Goal: Information Seeking & Learning: Find specific fact

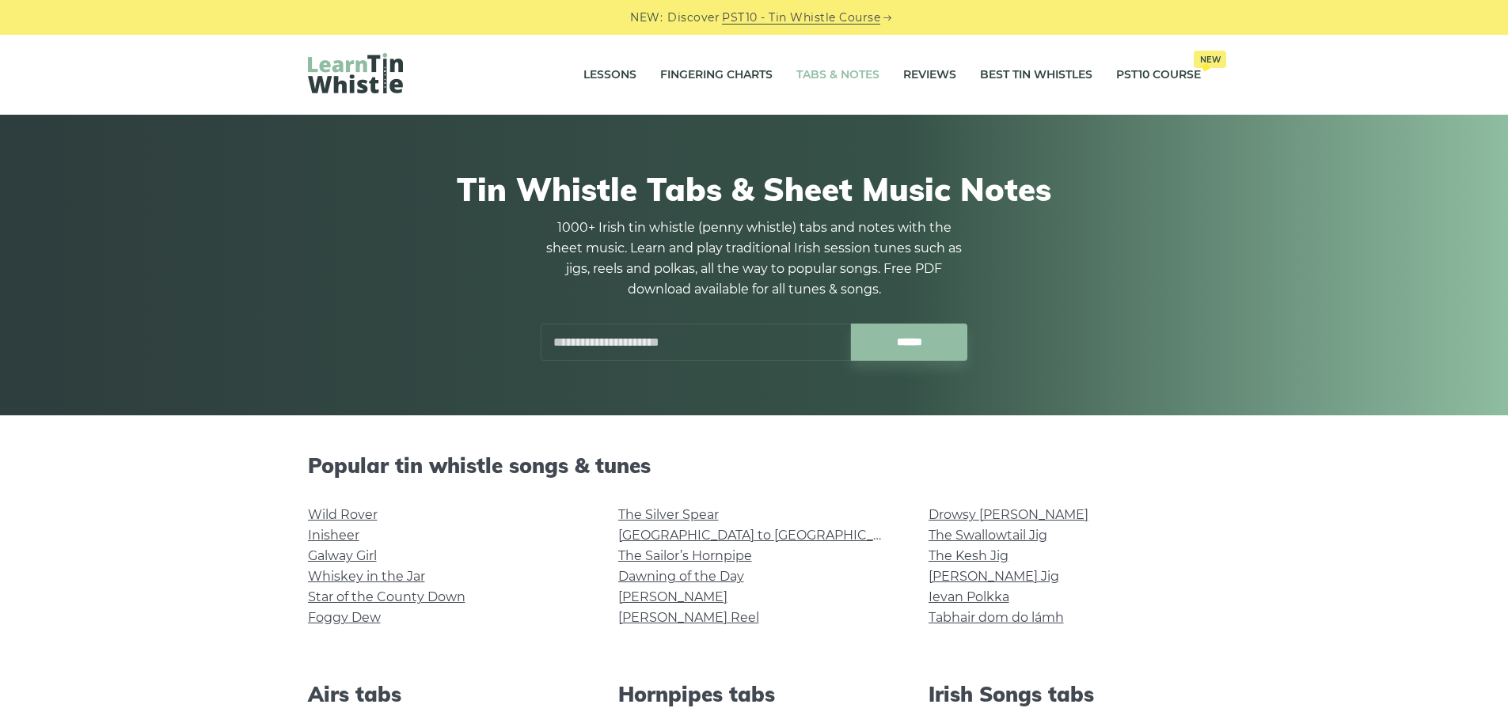
click at [595, 357] on input "text" at bounding box center [696, 342] width 310 height 37
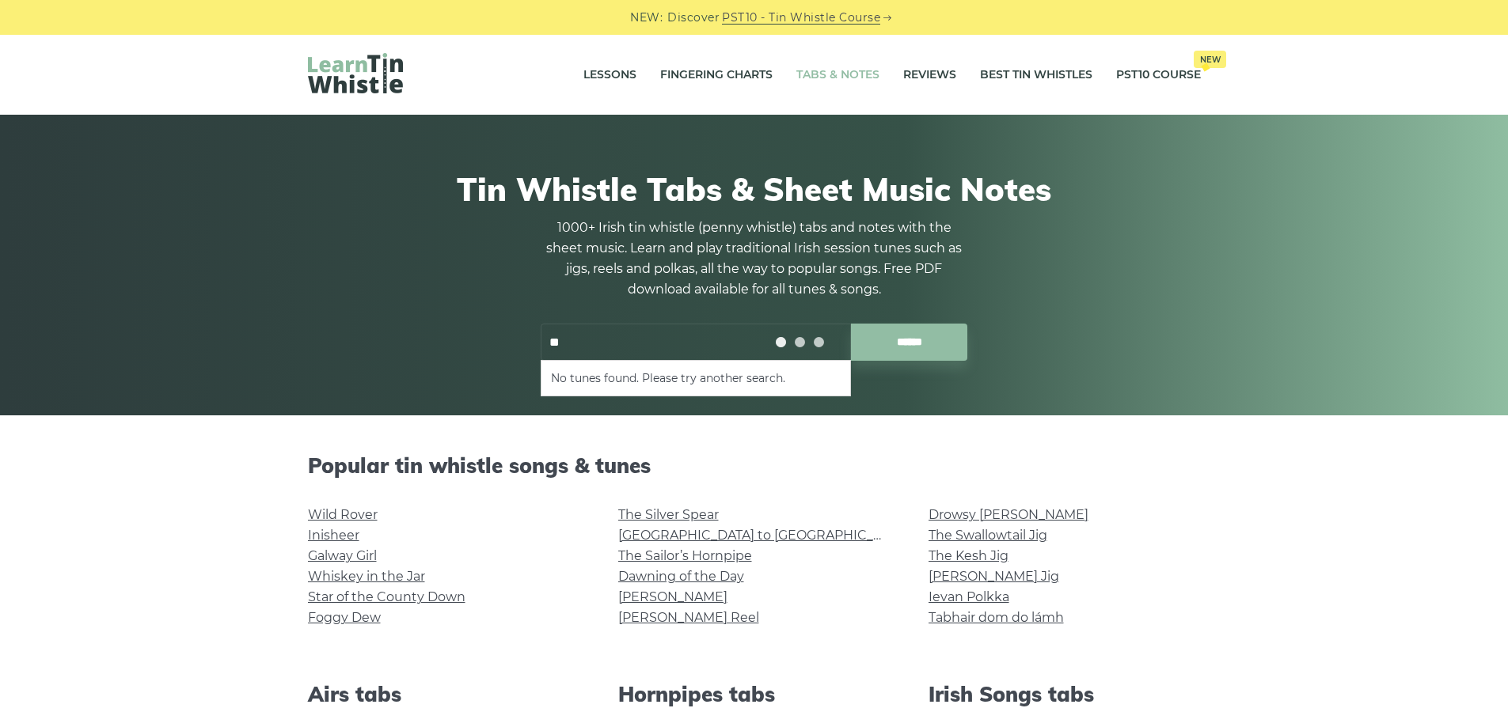
type input "*"
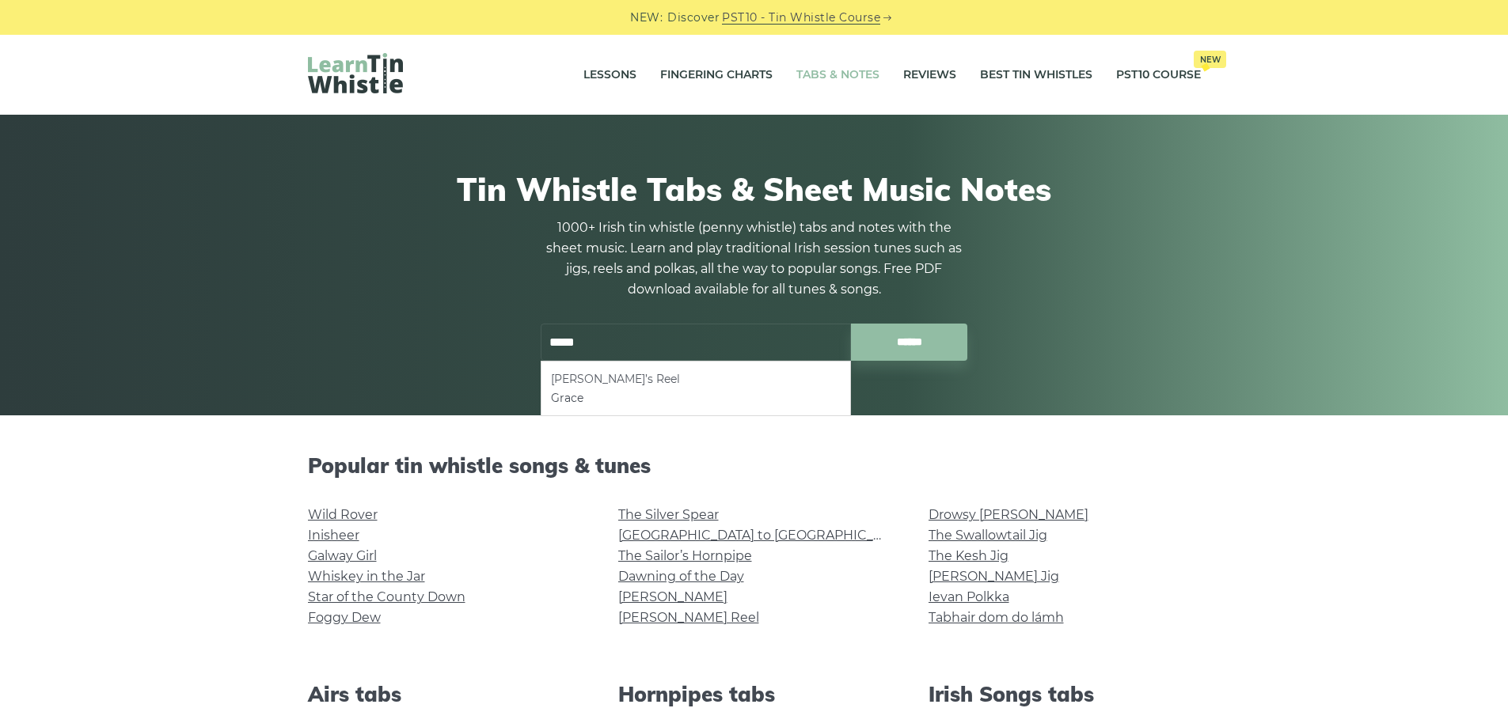
click at [589, 381] on li "Frank’s Reel" at bounding box center [696, 379] width 290 height 19
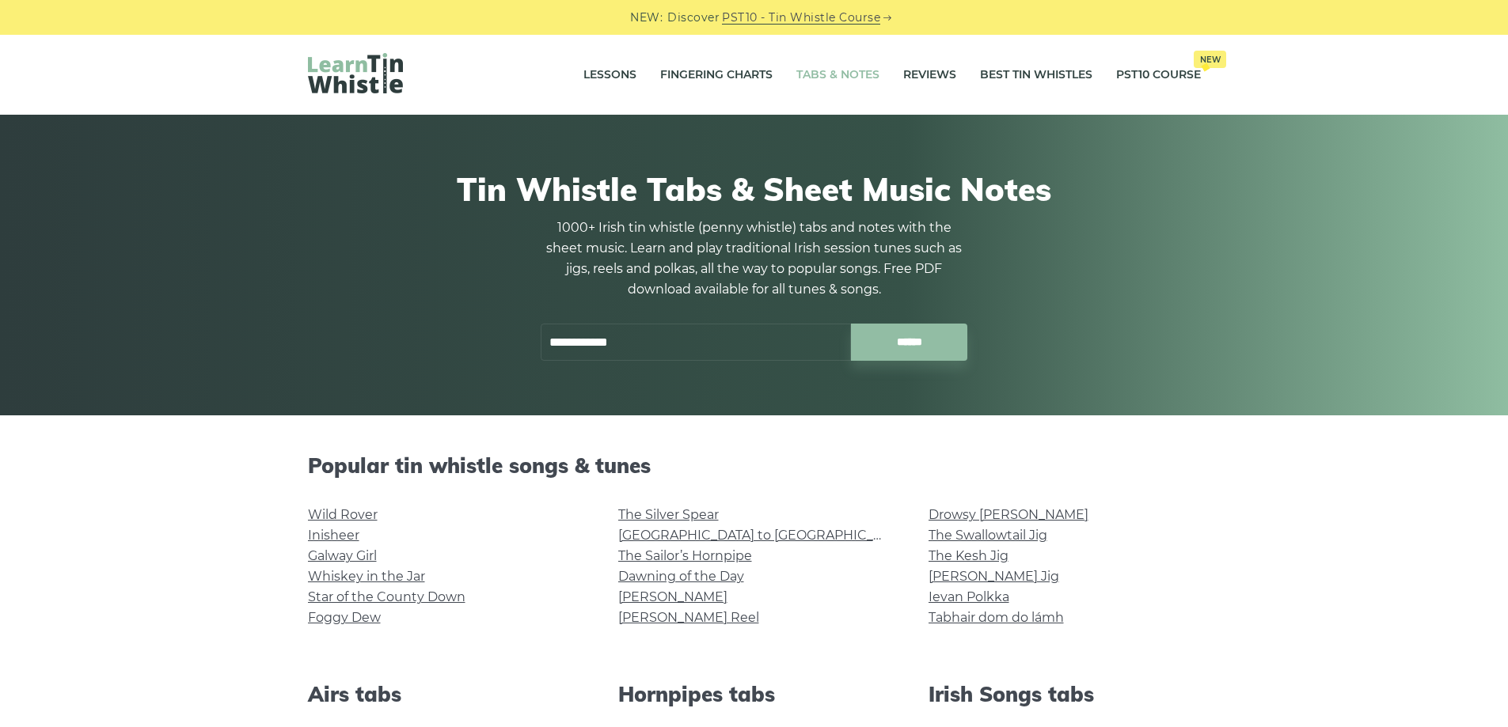
type input "**********"
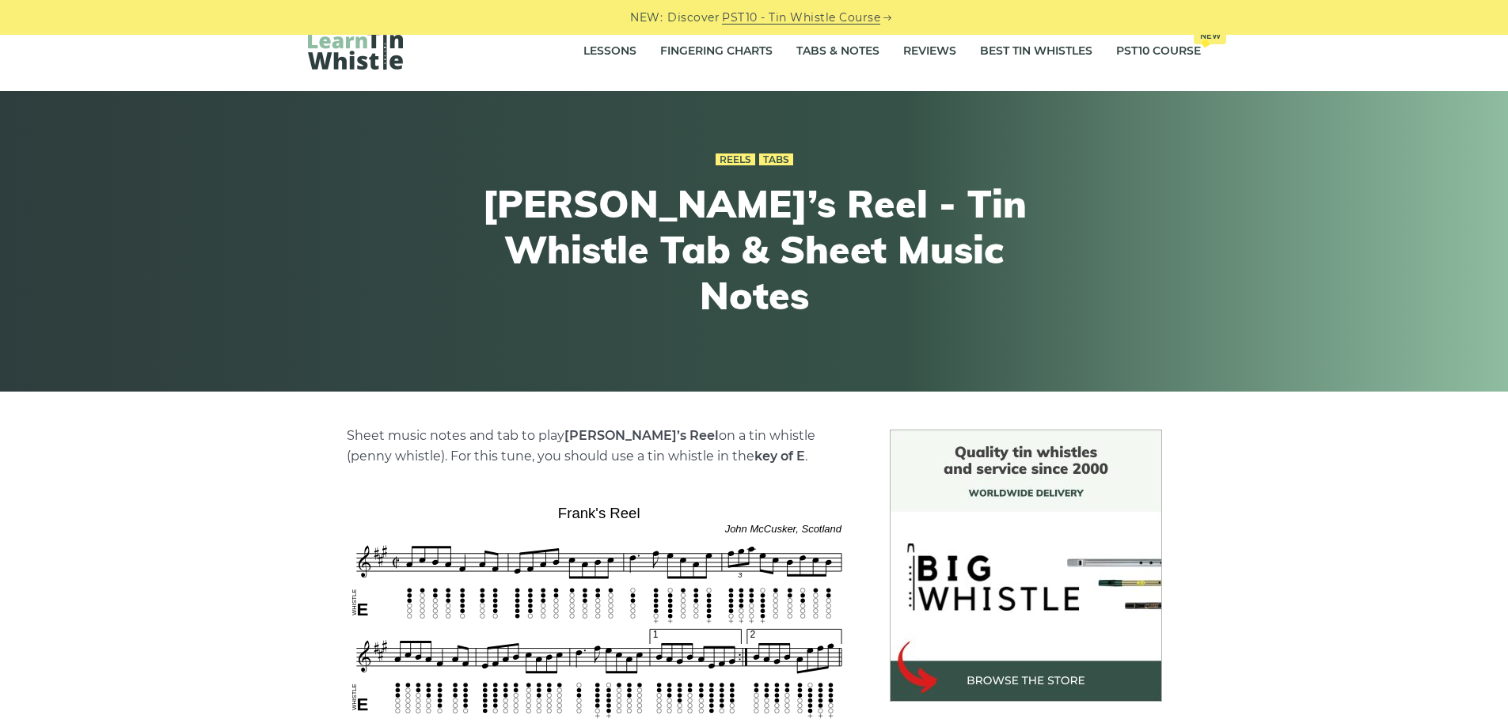
scroll to position [294, 0]
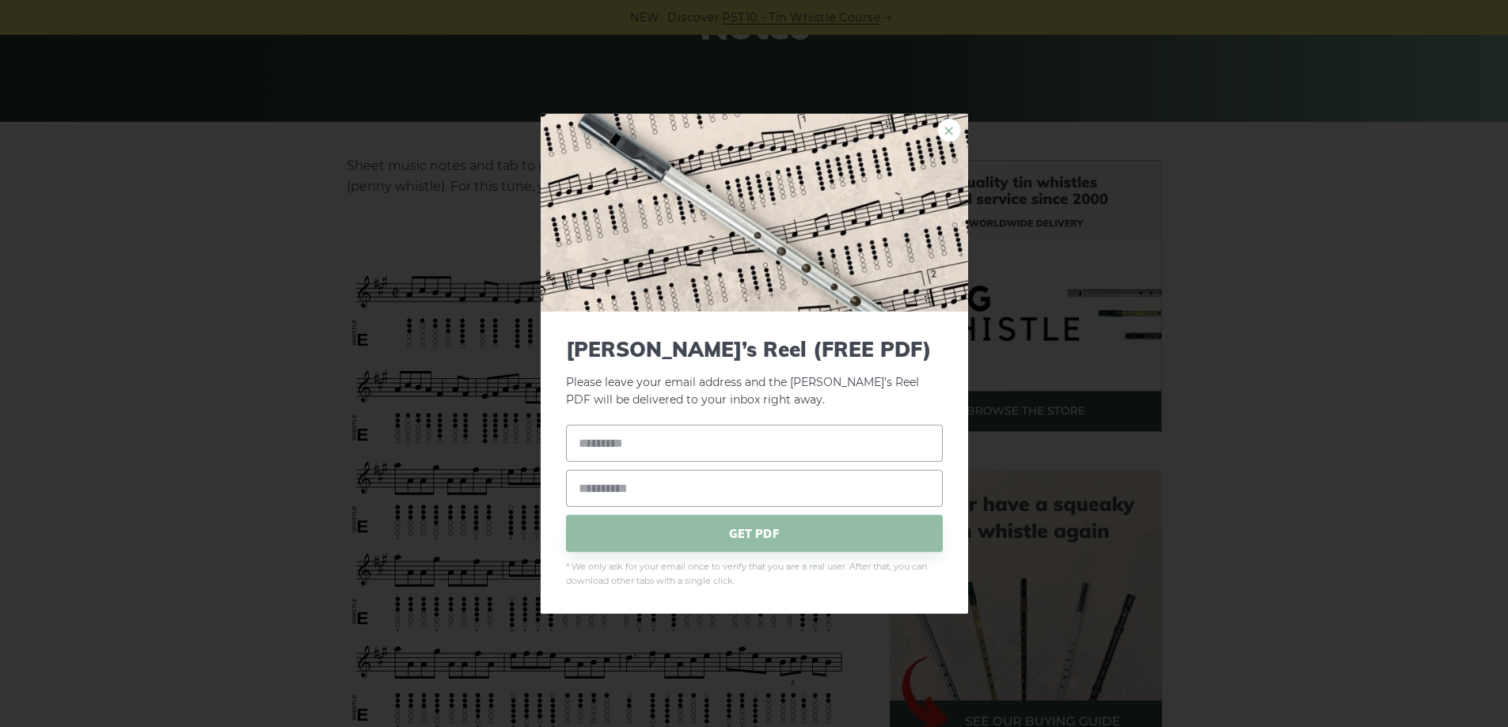
click at [949, 127] on link "×" at bounding box center [949, 130] width 24 height 24
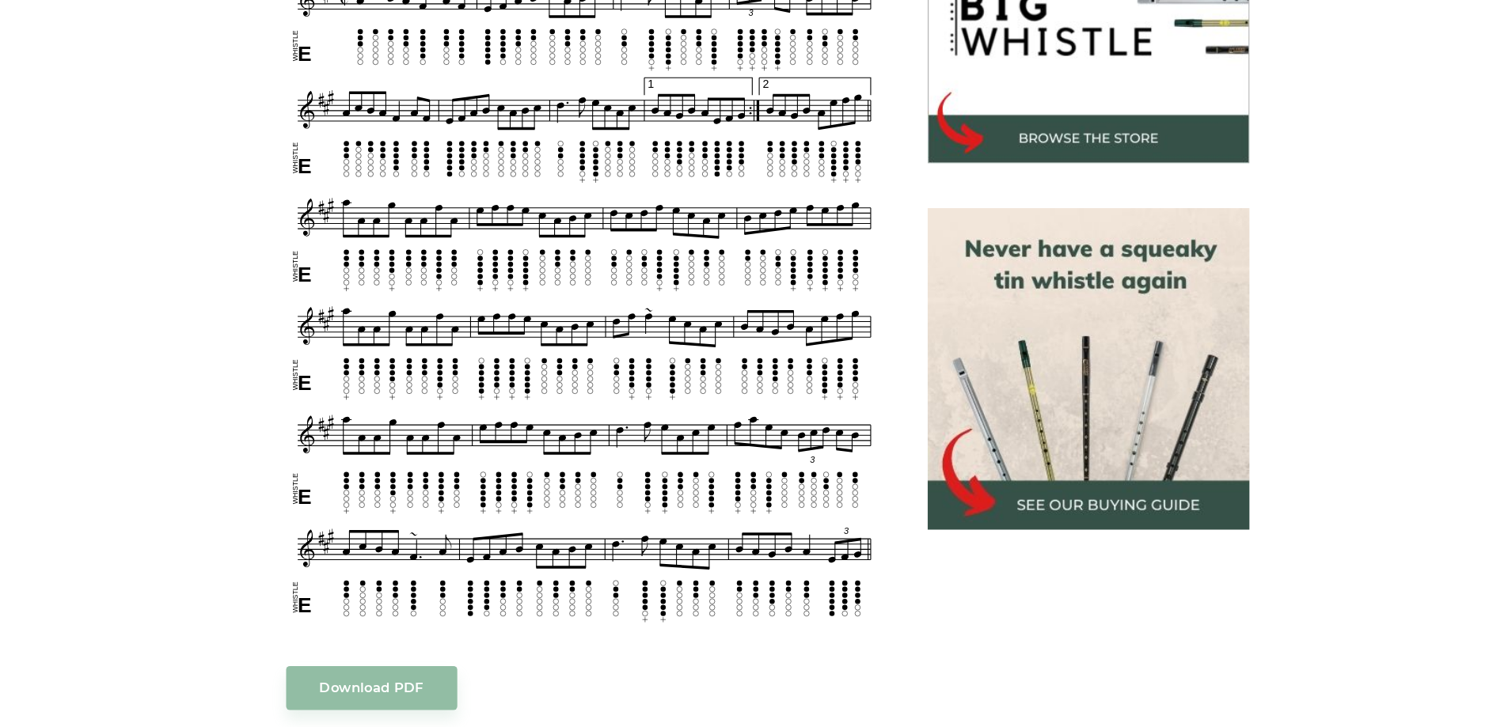
scroll to position [476, 0]
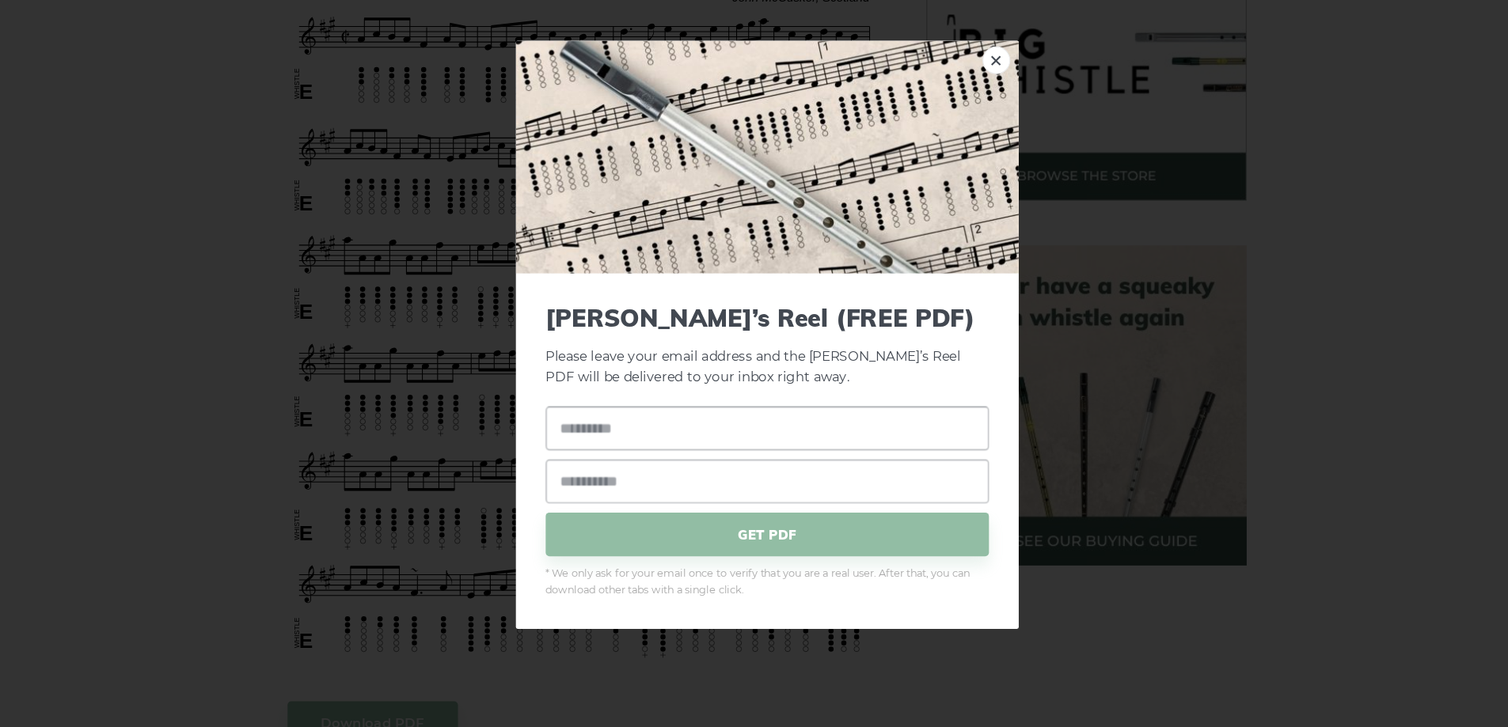
click at [951, 138] on link "×" at bounding box center [949, 130] width 24 height 24
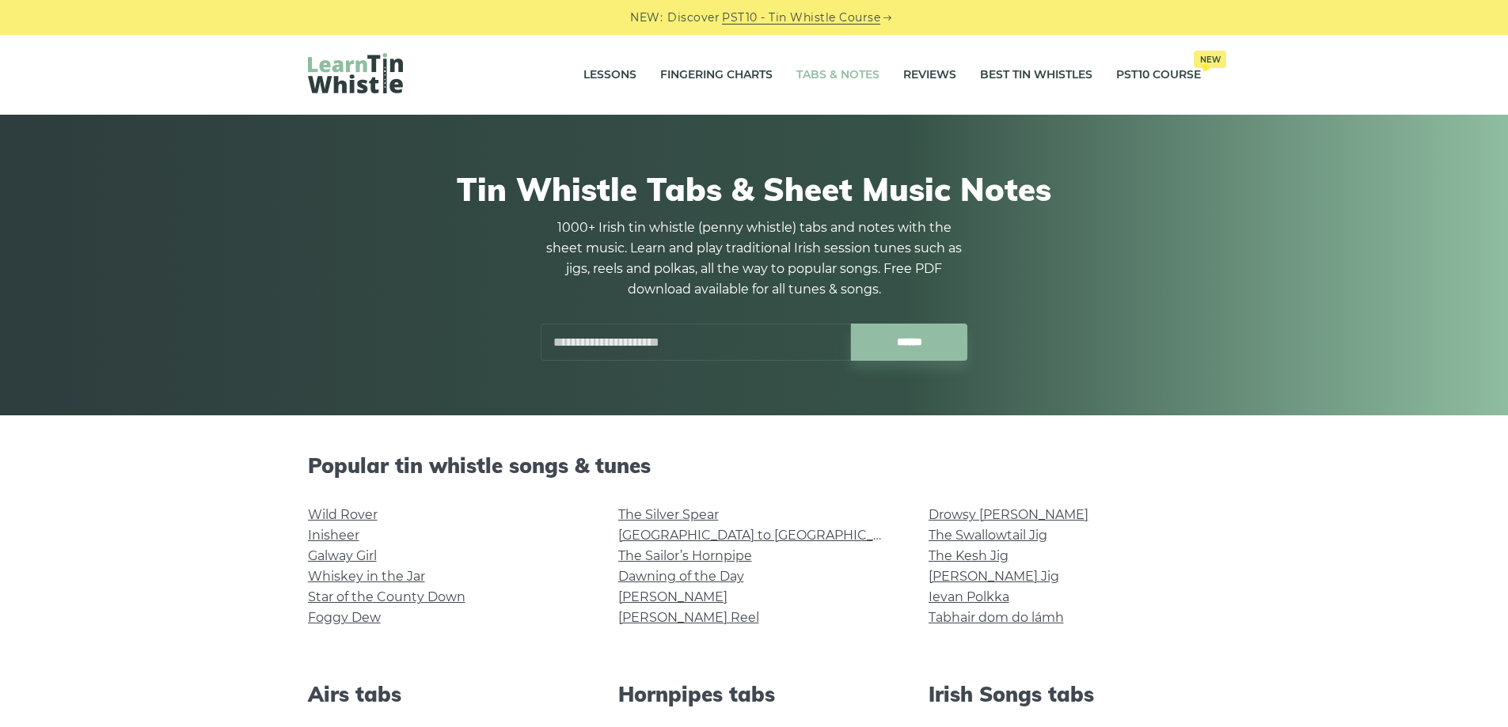
click at [700, 335] on input "text" at bounding box center [696, 342] width 310 height 37
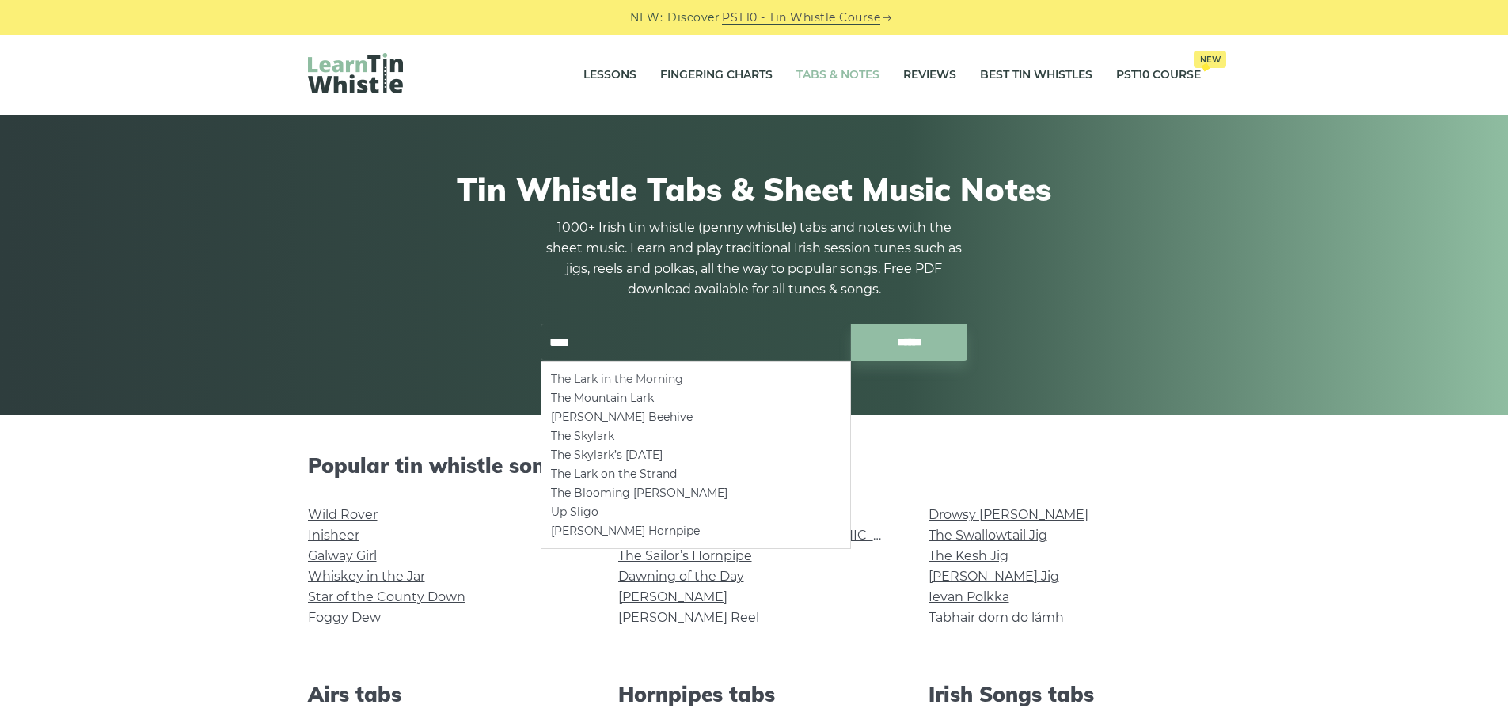
click at [719, 379] on li "The Lark in the Morning" at bounding box center [696, 379] width 290 height 19
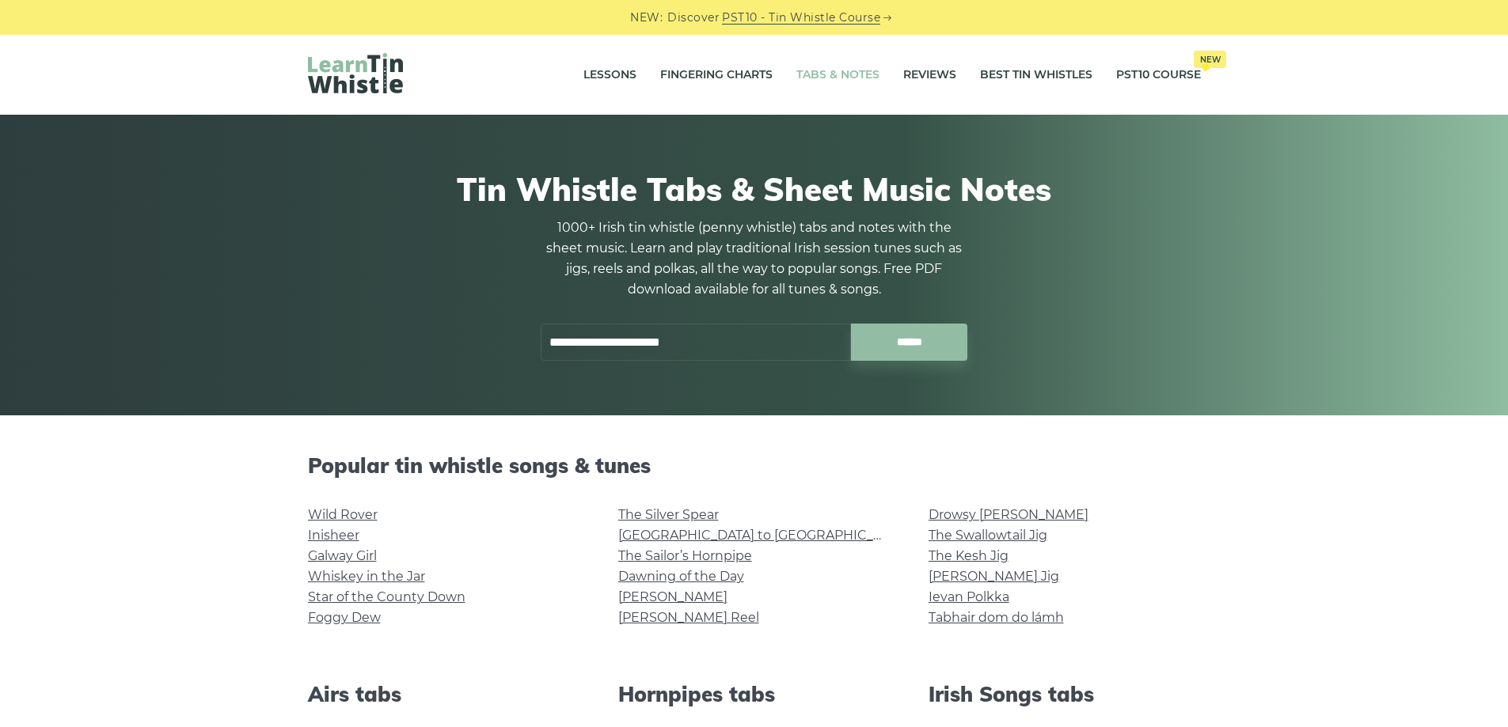
type input "**********"
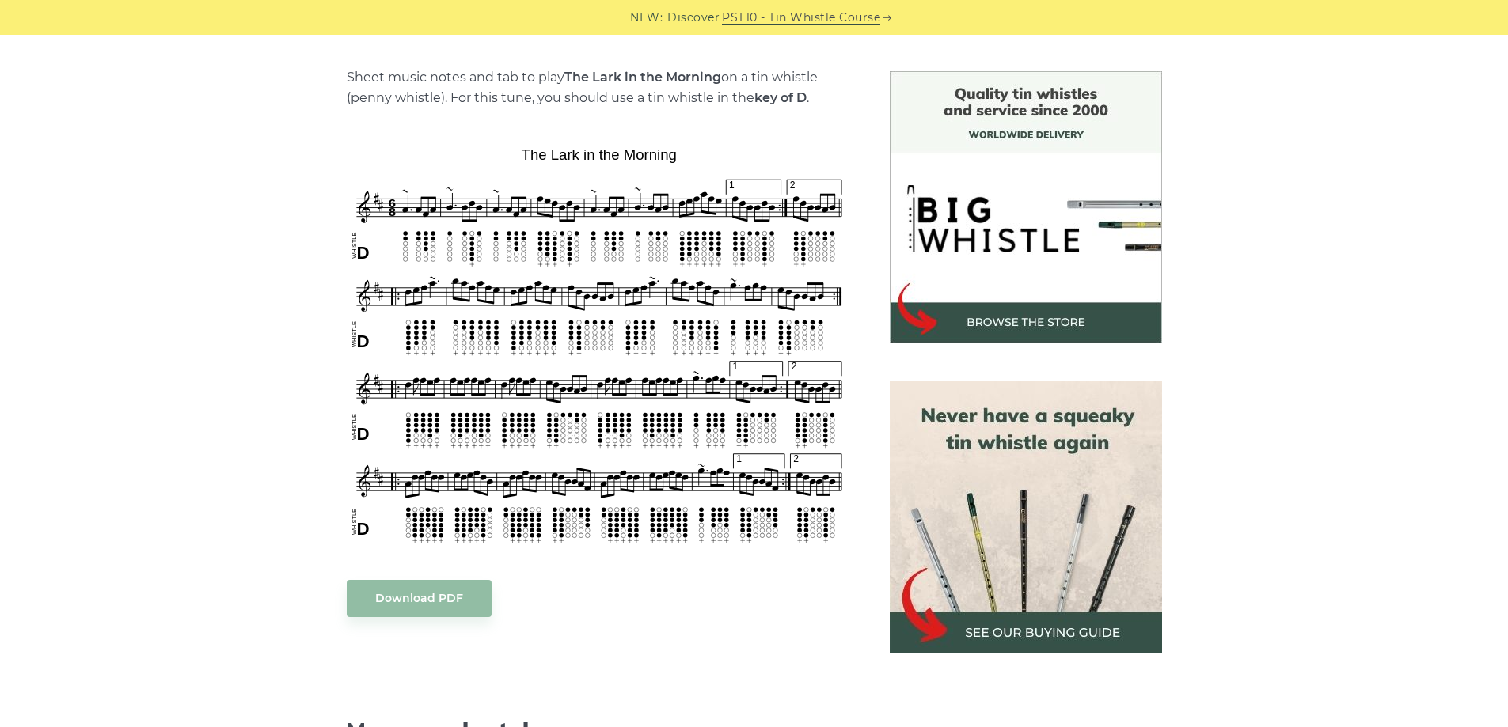
scroll to position [388, 0]
